Goal: Task Accomplishment & Management: Manage account settings

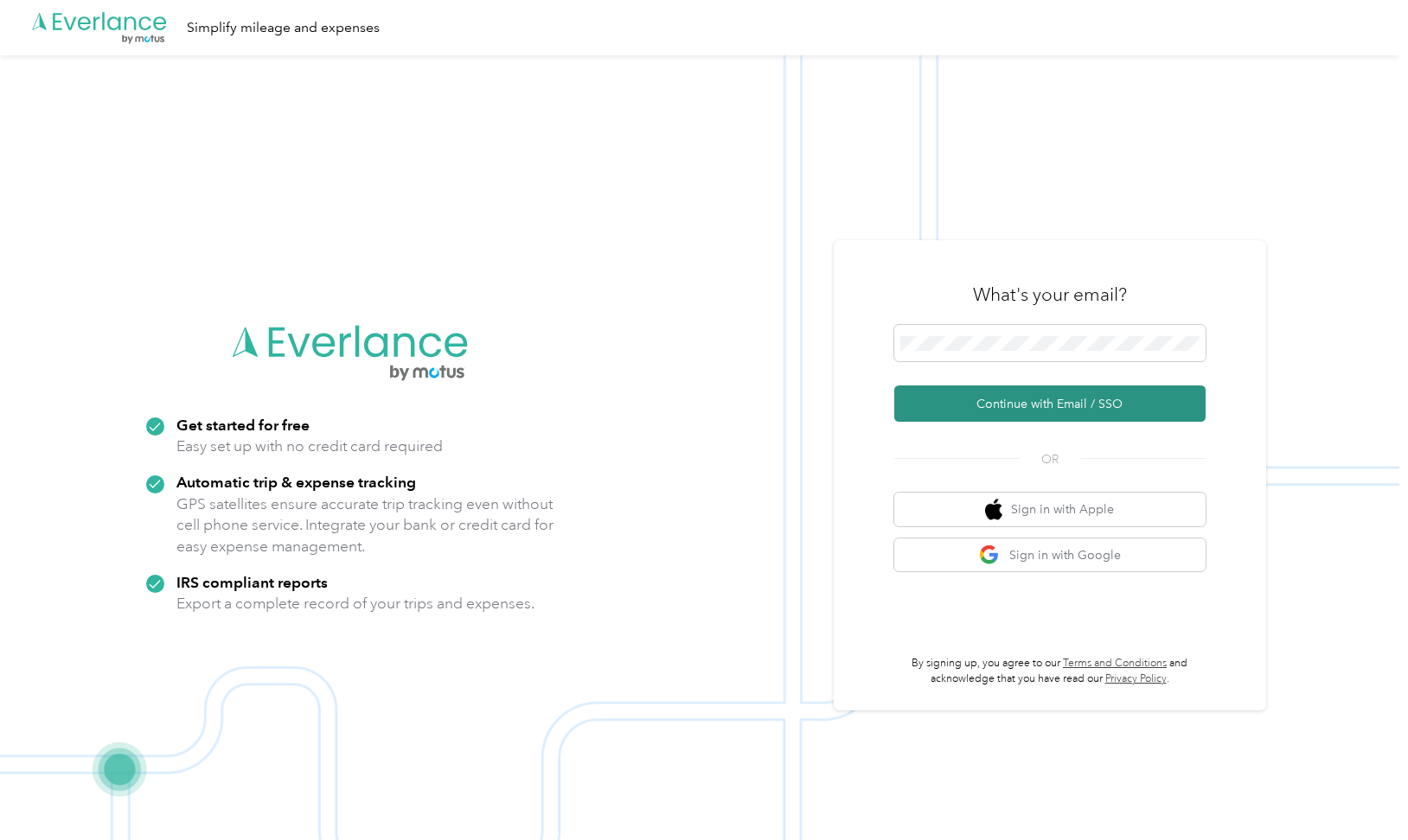
click at [961, 403] on button "Continue with Email / SSO" at bounding box center [1049, 404] width 311 height 37
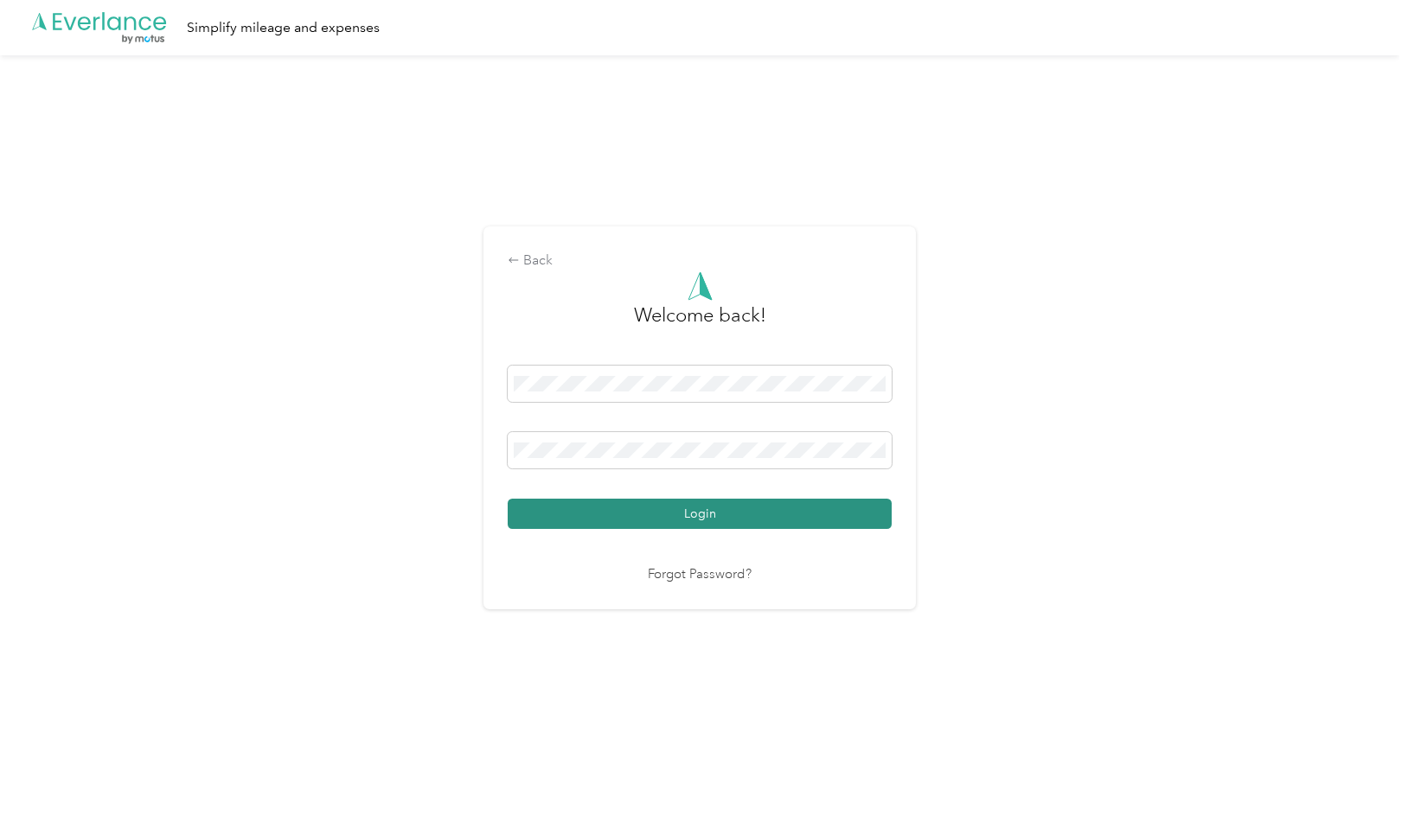
click at [653, 518] on button "Login" at bounding box center [700, 514] width 384 height 31
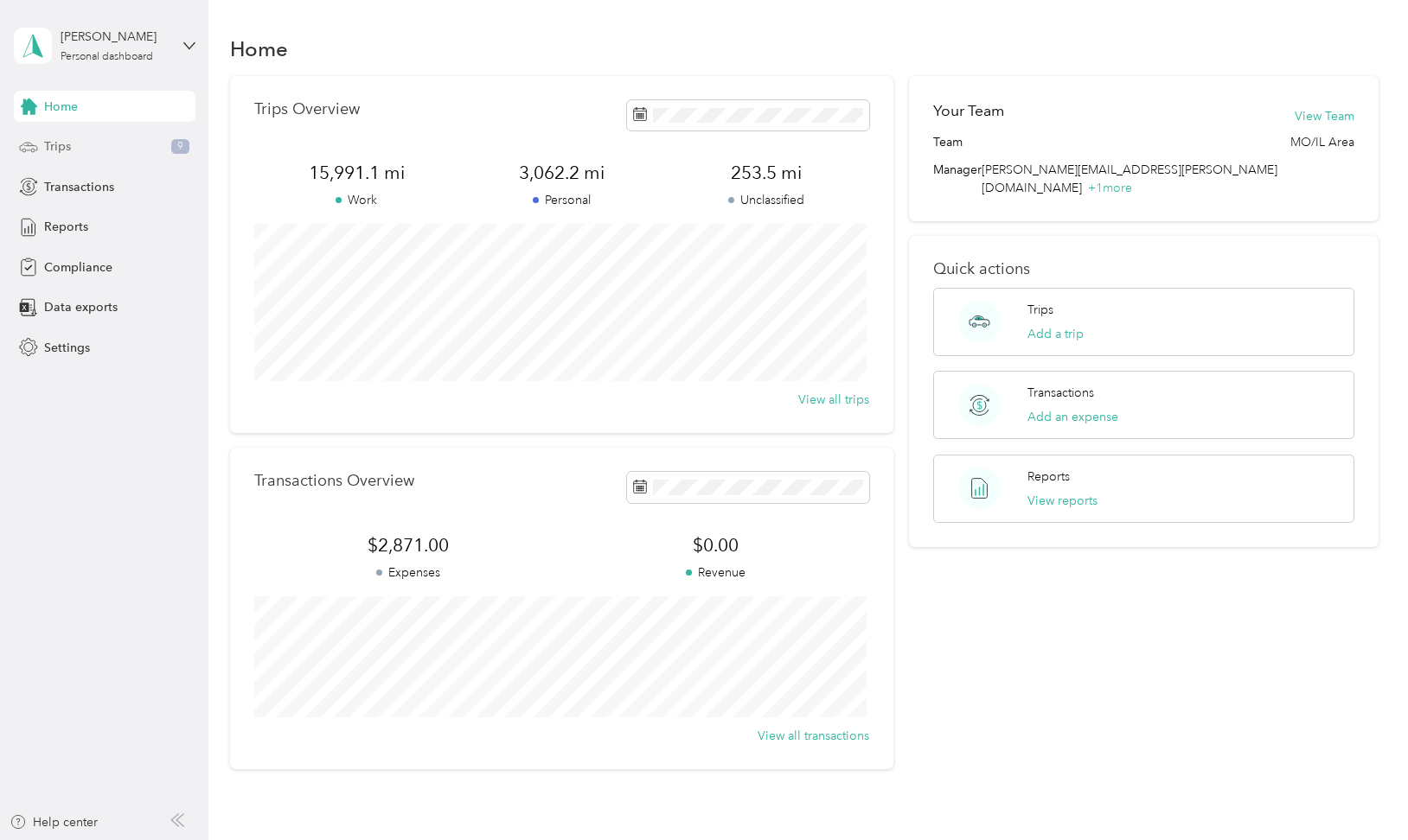
click at [53, 146] on span "Trips" at bounding box center [58, 147] width 27 height 18
